Goal: Task Accomplishment & Management: Manage account settings

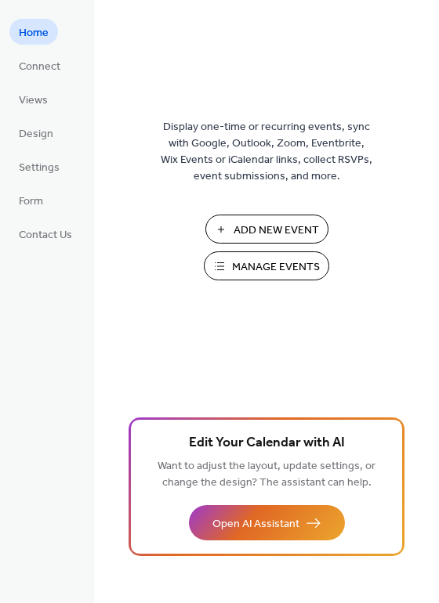
click at [261, 262] on span "Manage Events" at bounding box center [276, 267] width 88 height 16
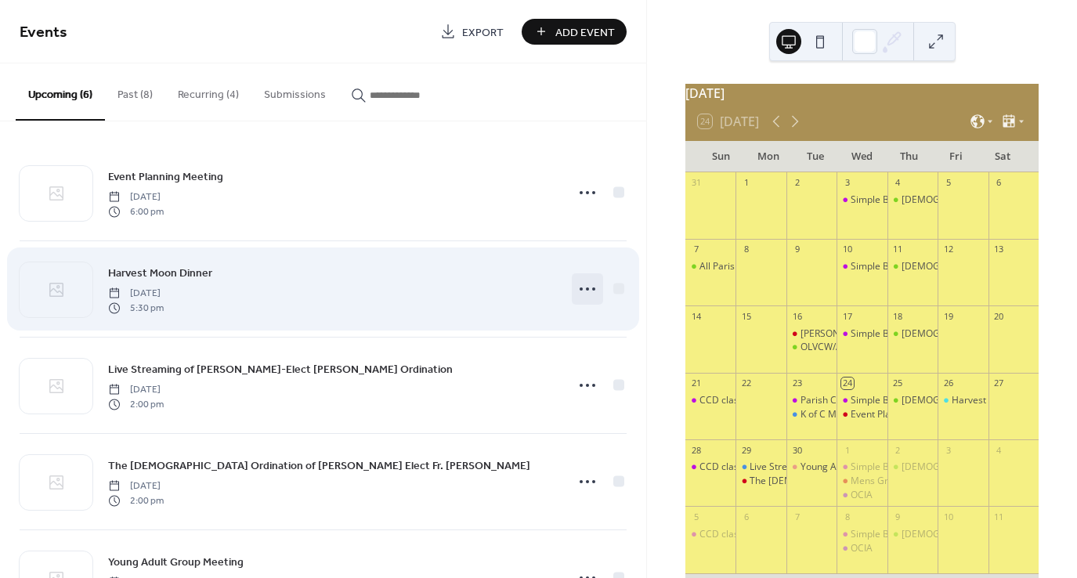
scroll to position [157, 0]
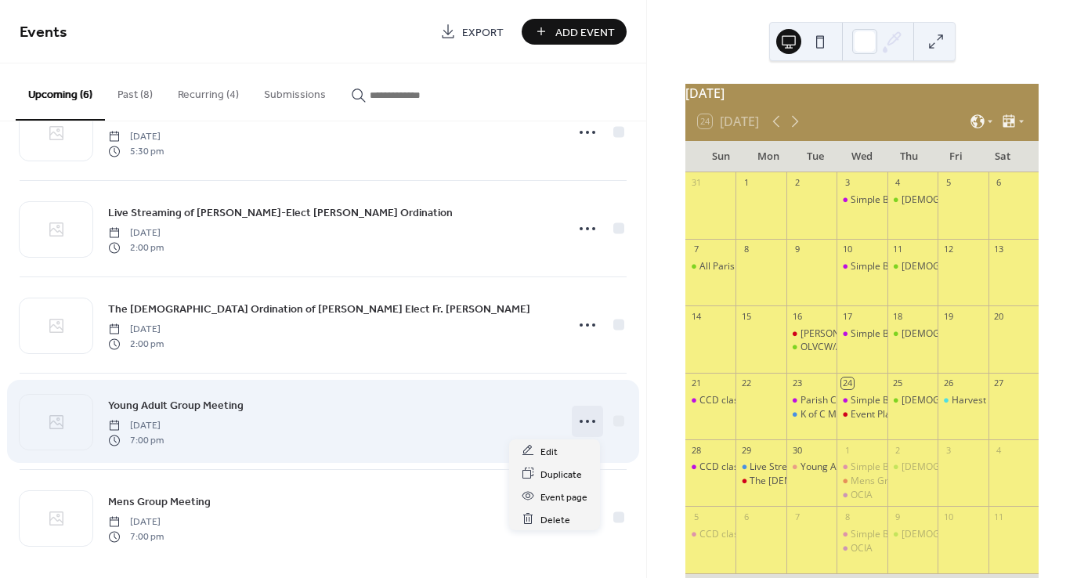
click at [581, 414] on icon at bounding box center [587, 421] width 25 height 25
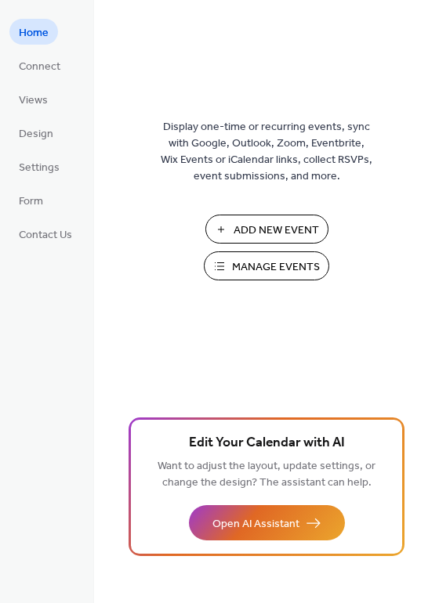
click at [258, 264] on span "Manage Events" at bounding box center [276, 267] width 88 height 16
click at [204, 251] on button "Manage Events" at bounding box center [266, 265] width 125 height 29
click at [290, 268] on span "Manage Events" at bounding box center [276, 267] width 88 height 16
click at [283, 264] on span "Manage Events" at bounding box center [276, 267] width 88 height 16
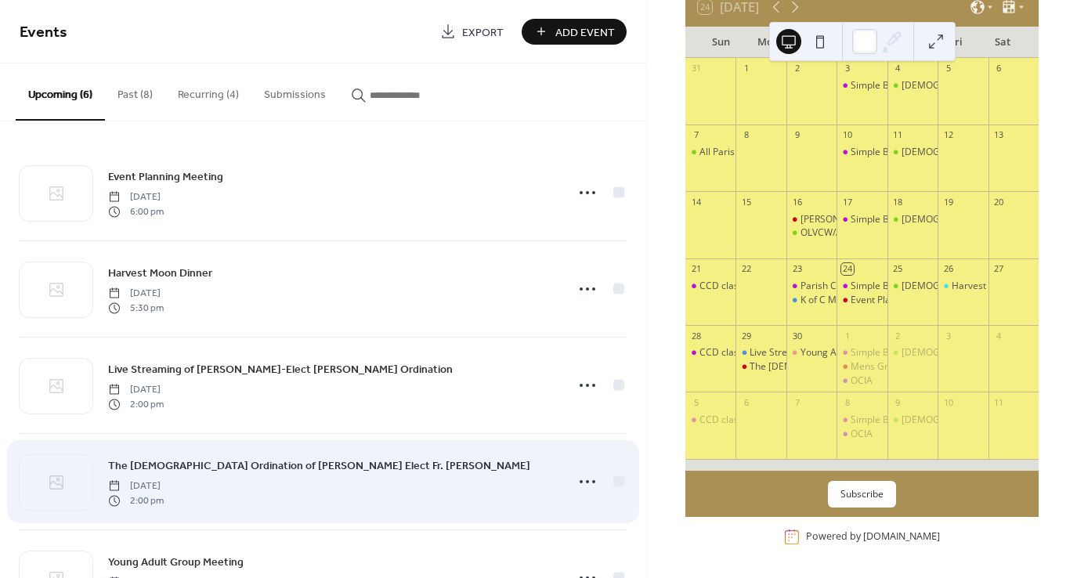
scroll to position [157, 0]
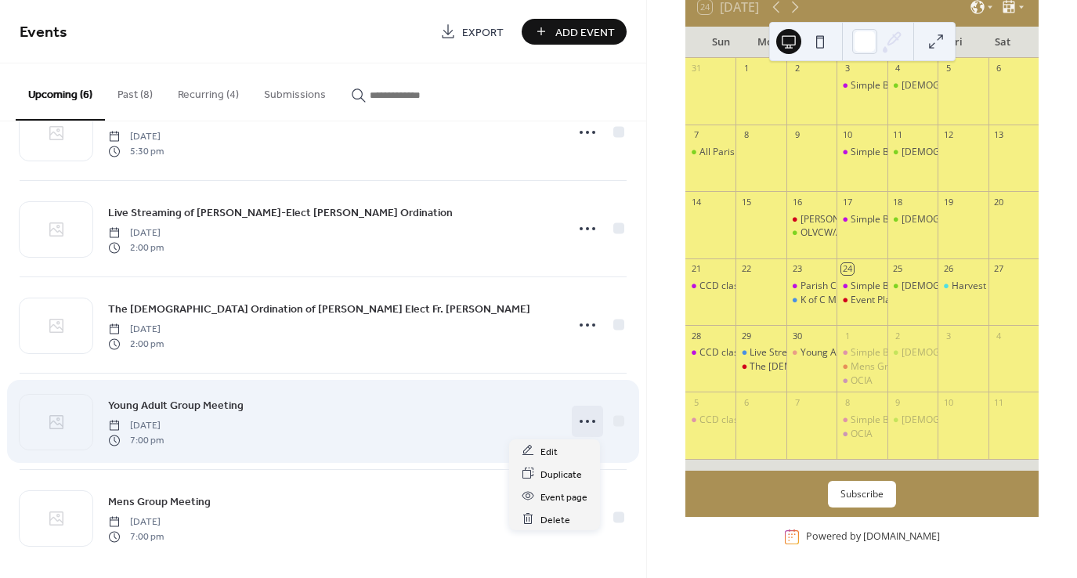
click at [578, 422] on icon at bounding box center [587, 421] width 25 height 25
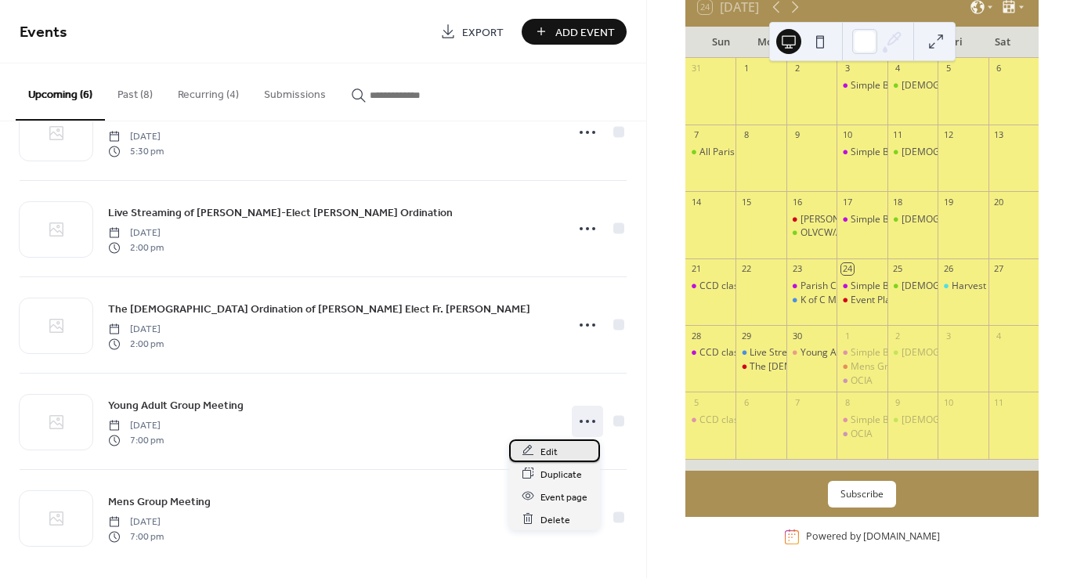
click at [556, 451] on span "Edit" at bounding box center [549, 451] width 17 height 16
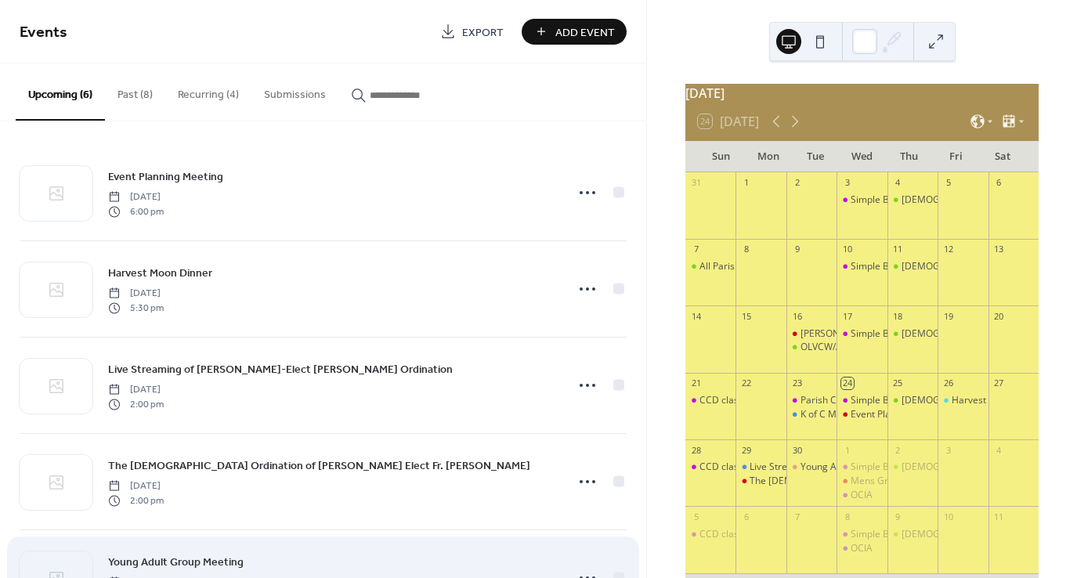
scroll to position [157, 0]
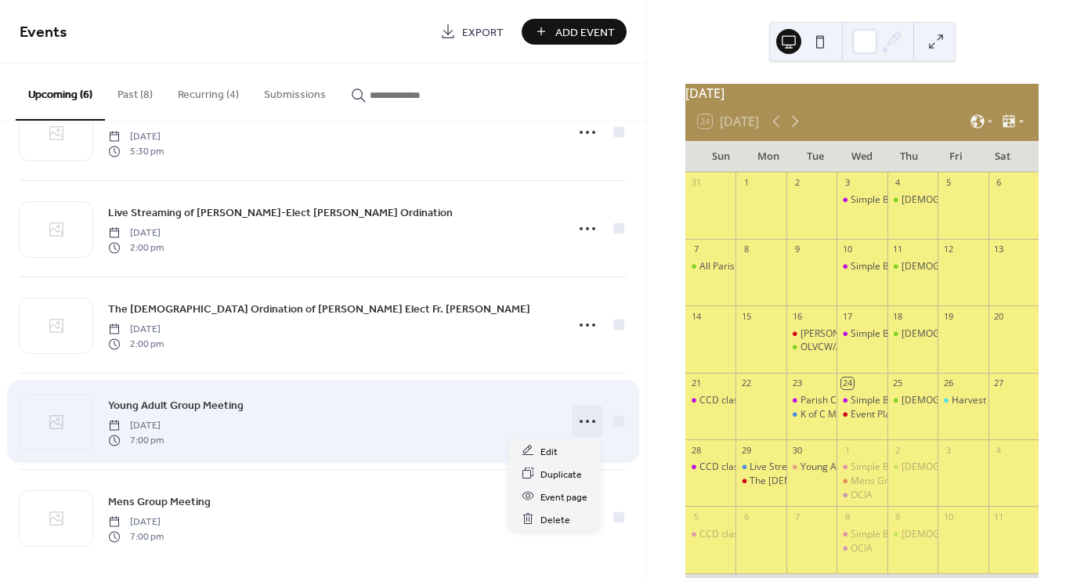
click at [586, 420] on circle at bounding box center [587, 421] width 3 height 3
